Goal: Information Seeking & Learning: Learn about a topic

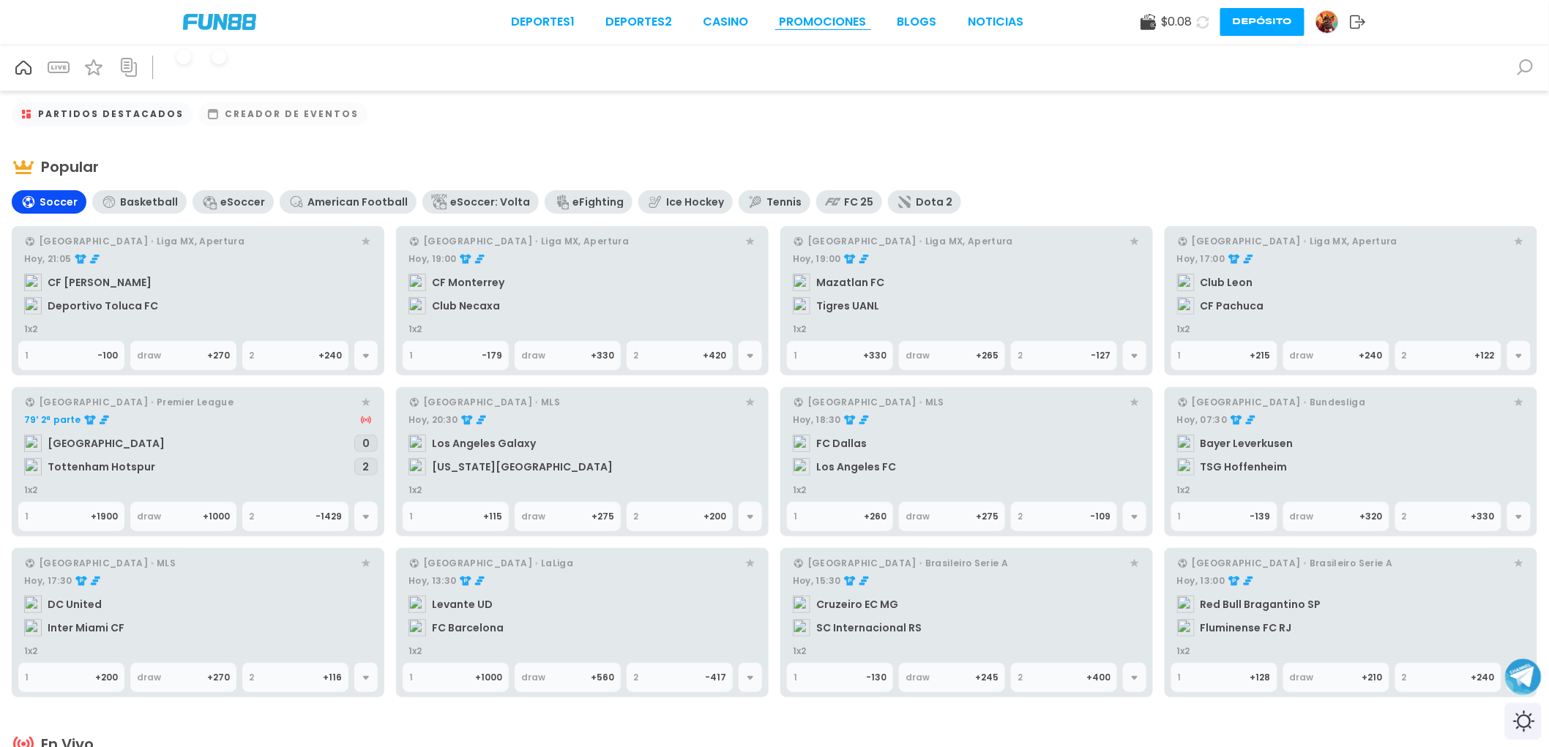
click at [817, 24] on link "Promociones" at bounding box center [823, 22] width 87 height 18
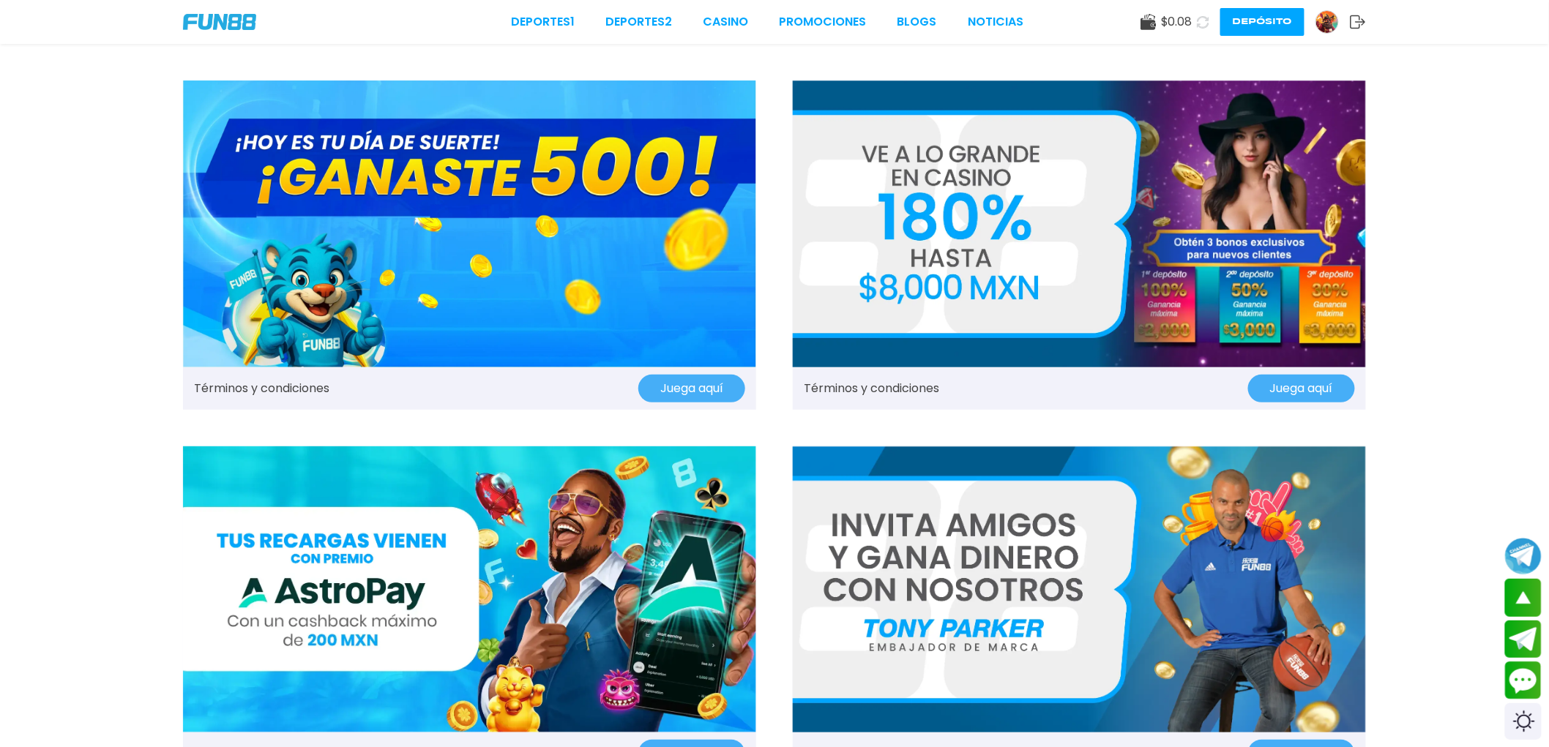
click at [553, 217] on img at bounding box center [469, 224] width 573 height 287
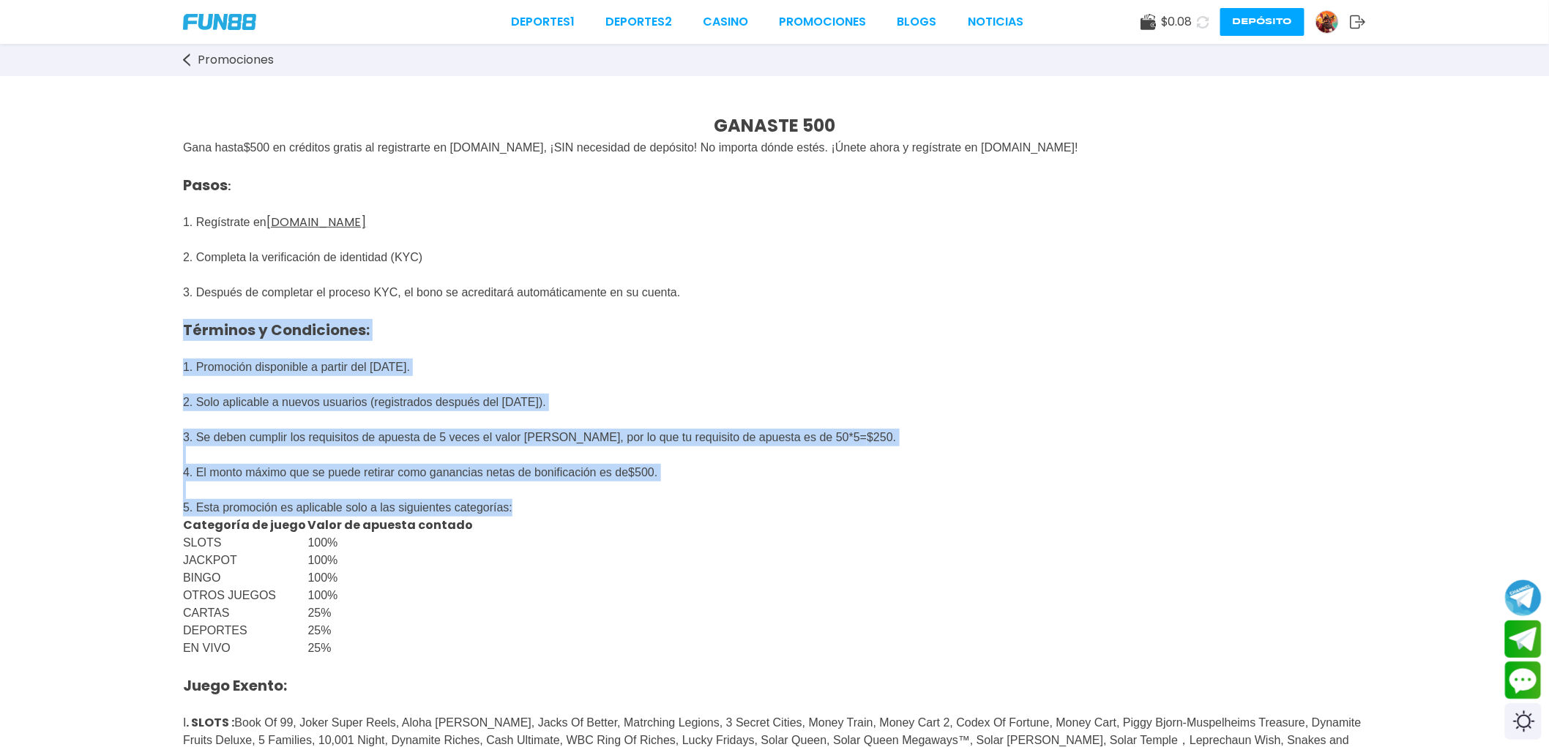
drag, startPoint x: 171, startPoint y: 327, endPoint x: 603, endPoint y: 643, distance: 535.4
click at [603, 643] on div "GANASTE 500 Gana hasta $ 500 en créditos gratis al registrarte en [DOMAIN_NAME]…" at bounding box center [774, 659] width 1549 height 1167
copy div "Términos y Condiciones: 1. Promoción disponible a partir del [DATE]. 2. Solo ap…"
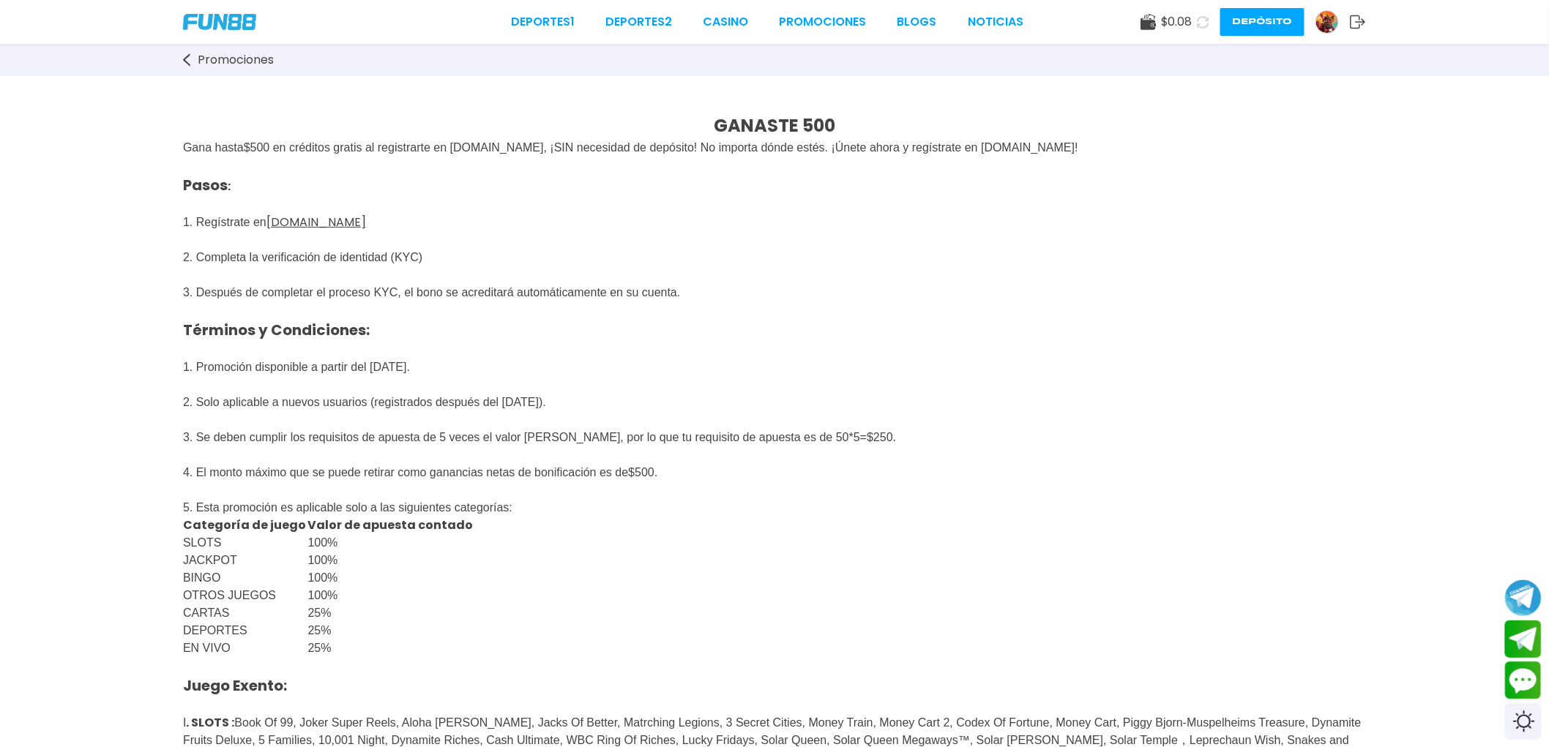
click at [735, 276] on p "Pasos : 1. Regístrate en [DOMAIN_NAME] 2. Completa la verificación de identidad…" at bounding box center [774, 302] width 1183 height 290
drag, startPoint x: 176, startPoint y: 411, endPoint x: 615, endPoint y: 419, distance: 439.3
click at [615, 419] on div "GANASTE 500 Gana hasta $ 500 en créditos gratis al registrarte en [DOMAIN_NAME]…" at bounding box center [774, 659] width 1549 height 1167
click at [643, 413] on p "Pasos : 1. Regístrate en [DOMAIN_NAME] 2. Completa la verificación de identidad…" at bounding box center [774, 302] width 1183 height 290
click at [228, 422] on p "Pasos : 1. Regístrate en [DOMAIN_NAME] 2. Completa la verificación de identidad…" at bounding box center [774, 302] width 1183 height 290
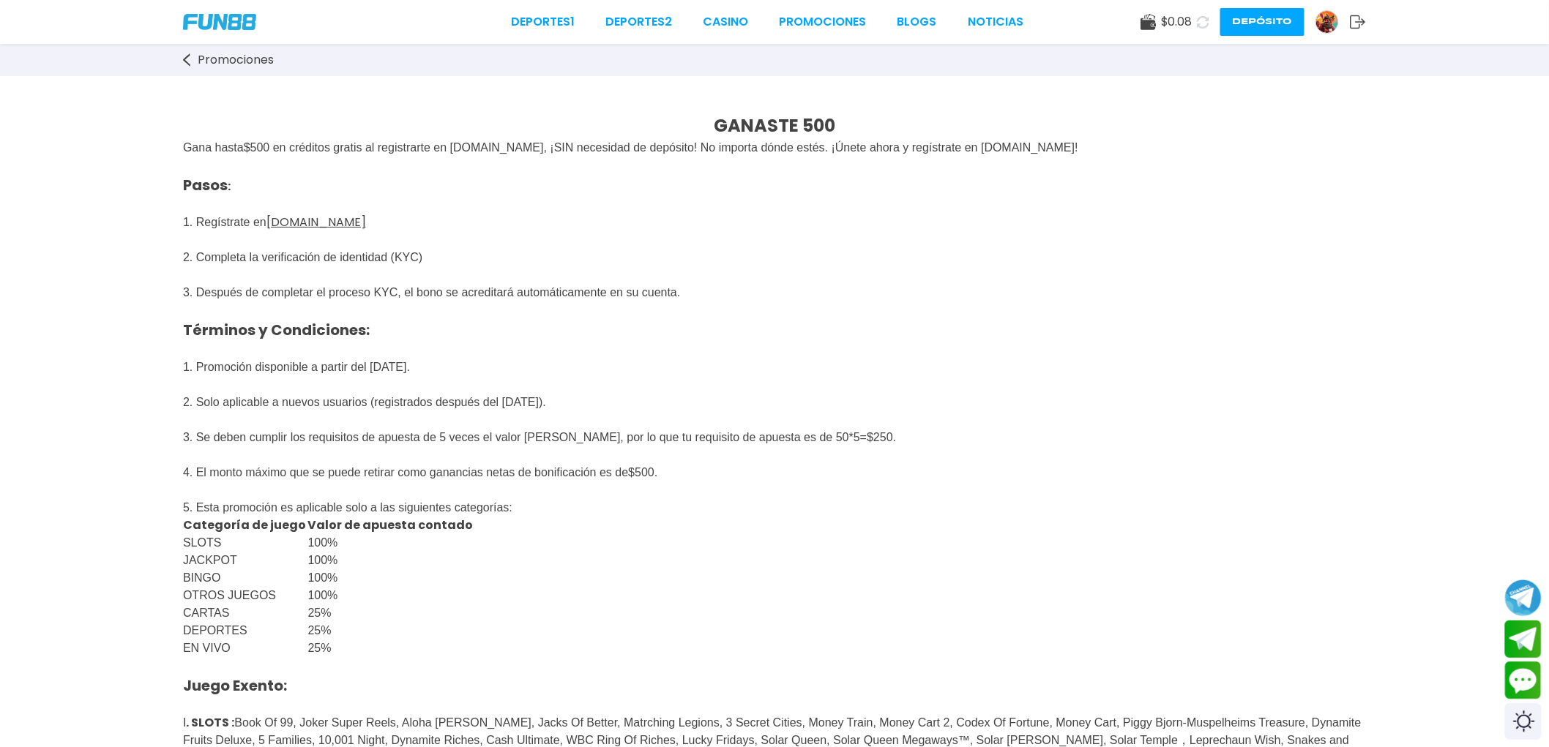
click at [471, 422] on p "Pasos : 1. Regístrate en [DOMAIN_NAME] 2. Completa la verificación de identidad…" at bounding box center [774, 302] width 1183 height 290
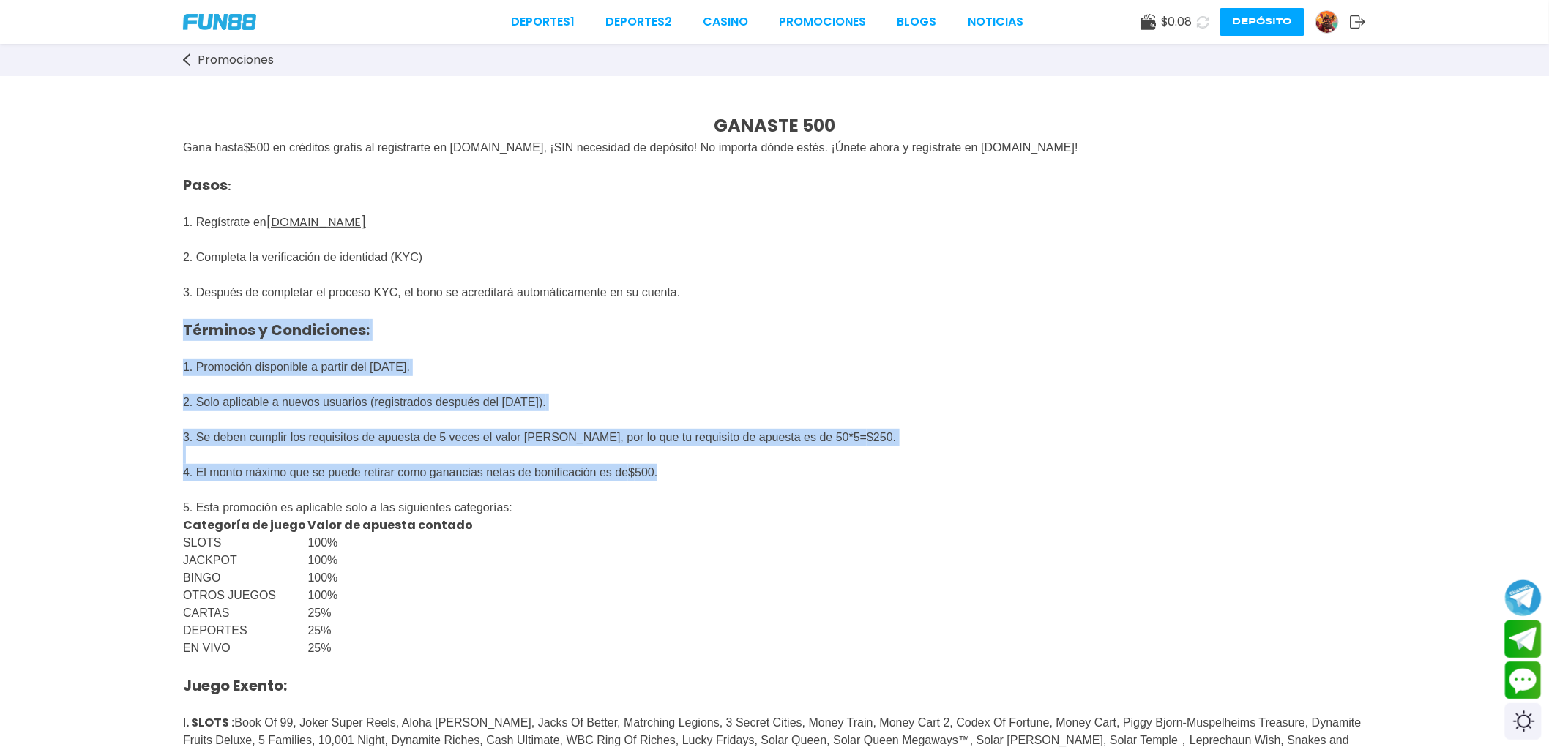
drag, startPoint x: 178, startPoint y: 335, endPoint x: 728, endPoint y: 489, distance: 570.8
click at [728, 489] on div "GANASTE 500 Gana hasta $ 500 en créditos gratis al registrarte en [DOMAIN_NAME]…" at bounding box center [774, 659] width 1549 height 1167
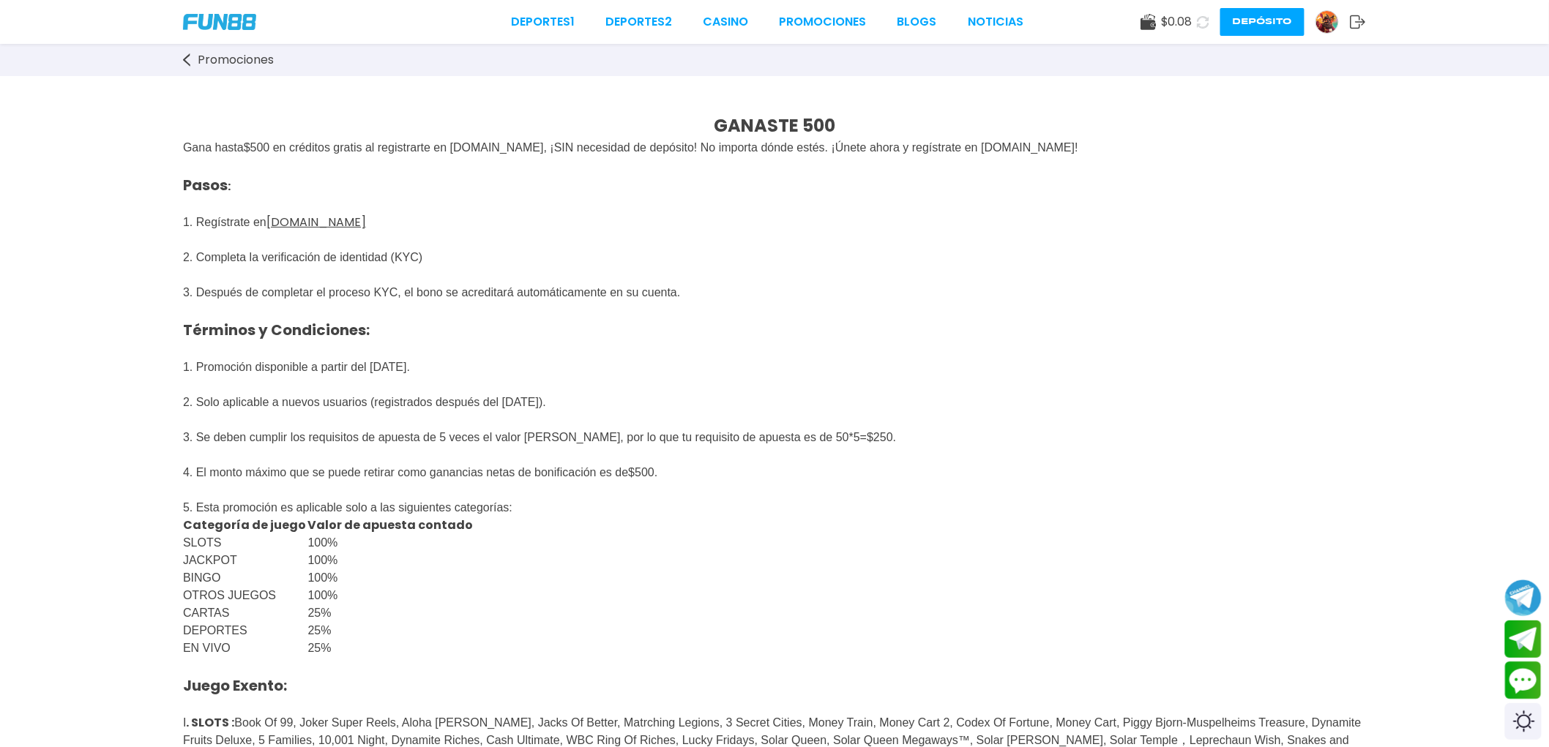
click at [902, 513] on p "5. Esta promoción es aplicable solo a las siguientes categorías:" at bounding box center [774, 499] width 1183 height 35
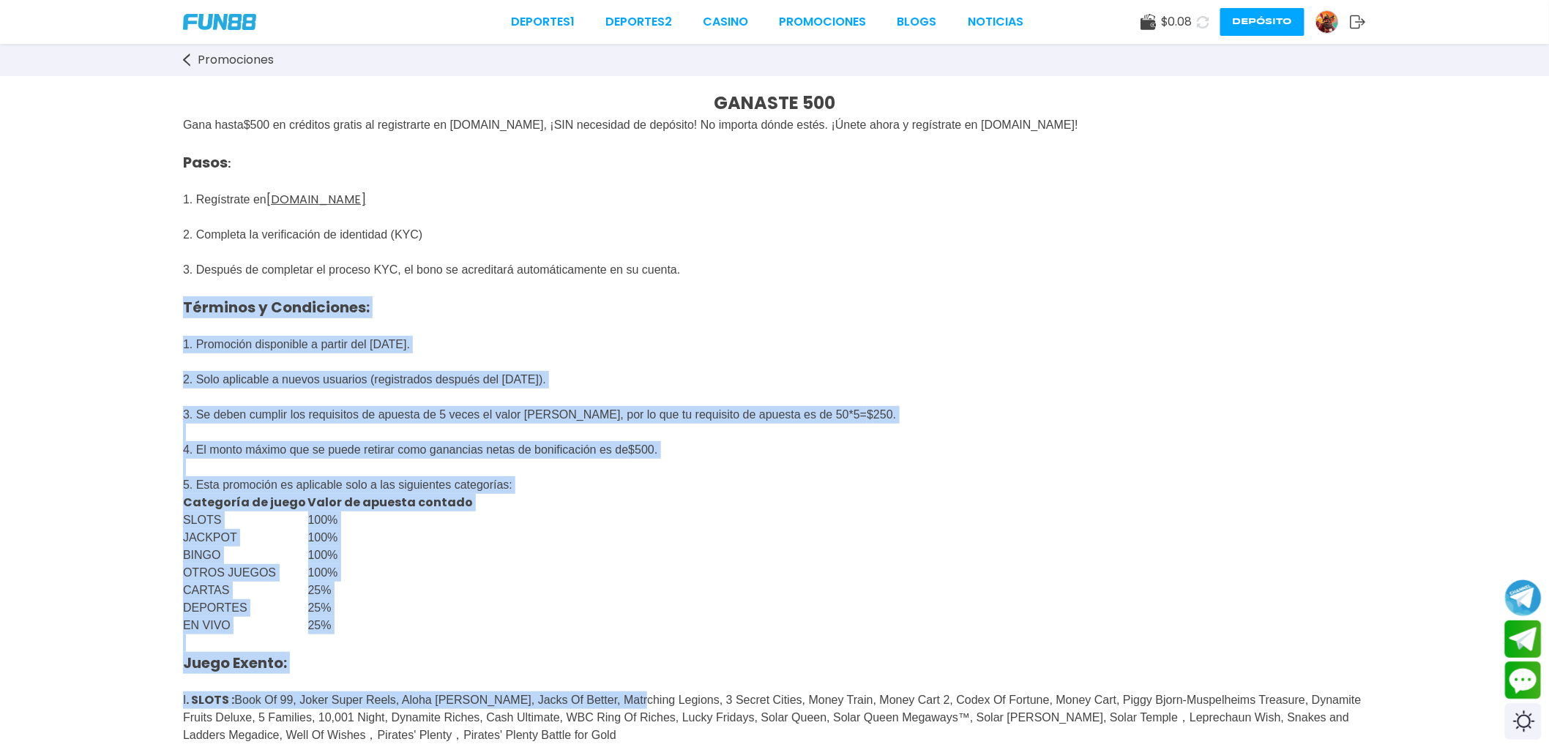
scroll to position [180, 0]
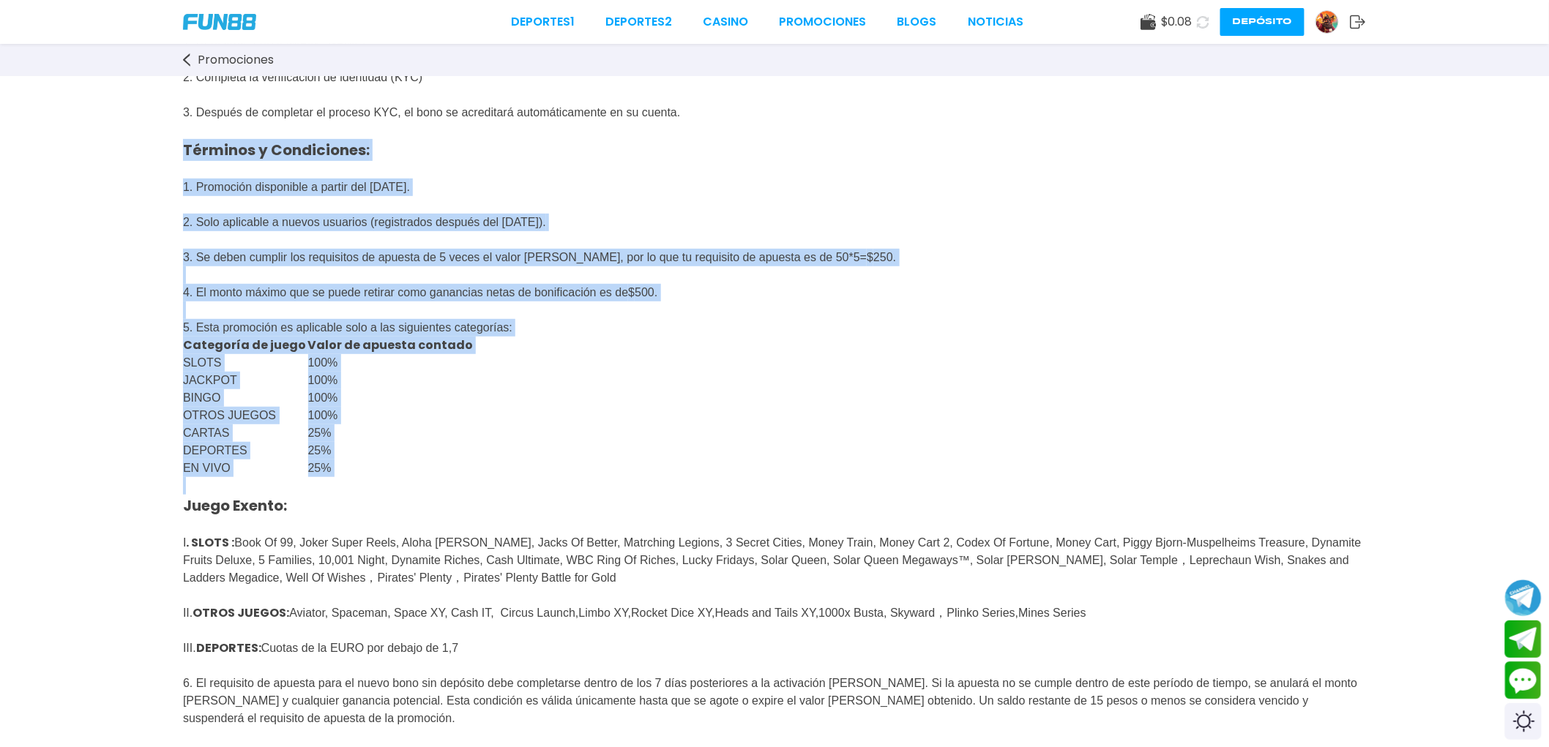
drag, startPoint x: 178, startPoint y: 330, endPoint x: 621, endPoint y: 508, distance: 477.2
click at [621, 508] on div "GANASTE 500 Gana hasta $ 500 en créditos gratis al registrarte en [DOMAIN_NAME]…" at bounding box center [774, 479] width 1549 height 1167
copy div "Términos y Condiciones: 1. Promoción disponible a partir del [DATE]. 2. Solo ap…"
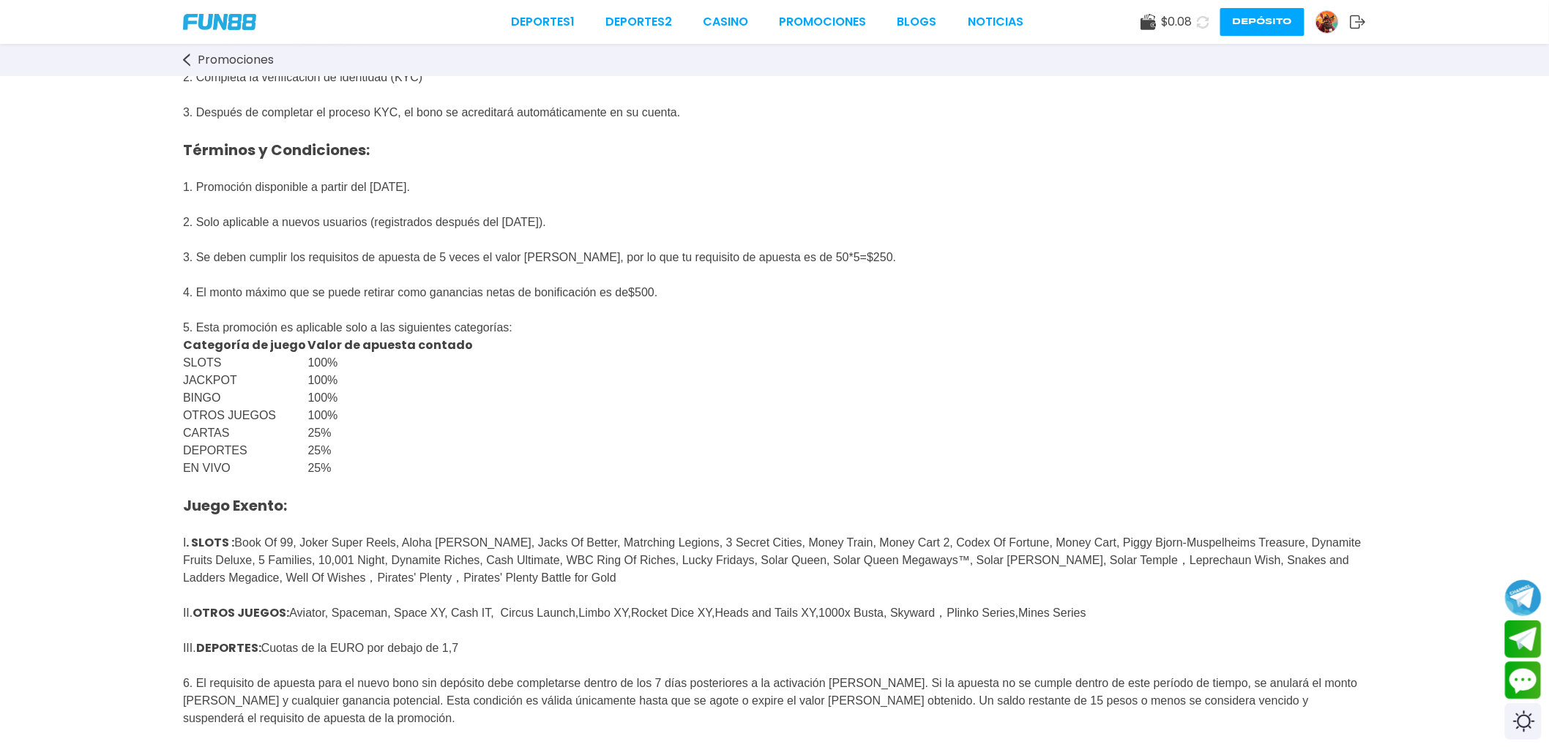
click at [154, 132] on div "GANASTE 500 Gana hasta $ 500 en créditos gratis al registrarte en [DOMAIN_NAME]…" at bounding box center [774, 479] width 1549 height 1167
drag, startPoint x: 189, startPoint y: 159, endPoint x: 212, endPoint y: 187, distance: 36.4
click at [215, 187] on span "Pasos : 1. Regístrate en [DOMAIN_NAME] 2. Completa la verificación de identidad…" at bounding box center [525, 121] width 684 height 289
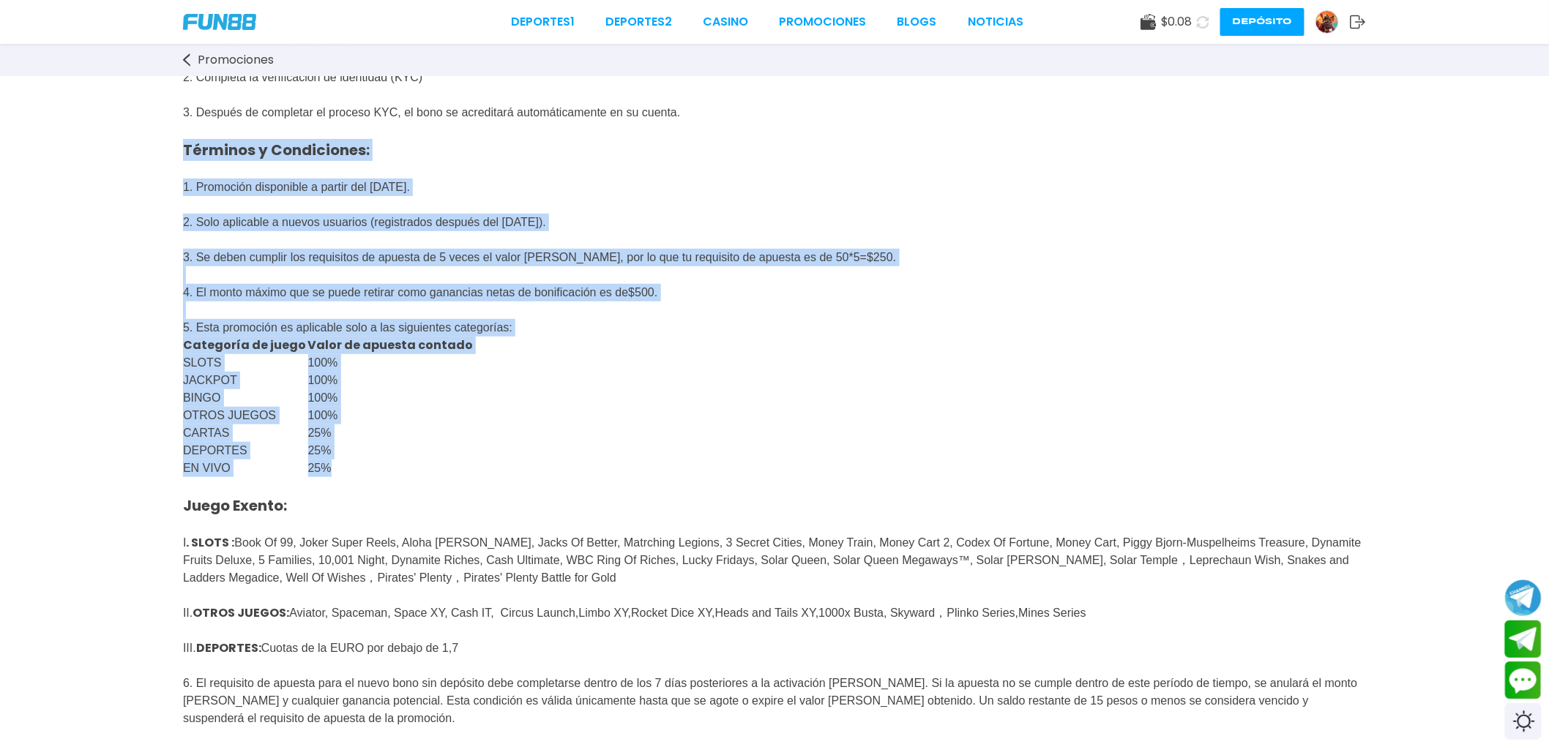
drag, startPoint x: 182, startPoint y: 156, endPoint x: 372, endPoint y: 492, distance: 386.1
click at [375, 492] on div "GANASTE 500 Gana hasta $ 500 en créditos gratis al registrarte en [DOMAIN_NAME]…" at bounding box center [774, 479] width 1549 height 1167
copy div "Términos y Condiciones: 1. Promoción disponible a partir del [DATE]. 2. Solo ap…"
